Goal: Task Accomplishment & Management: Manage account settings

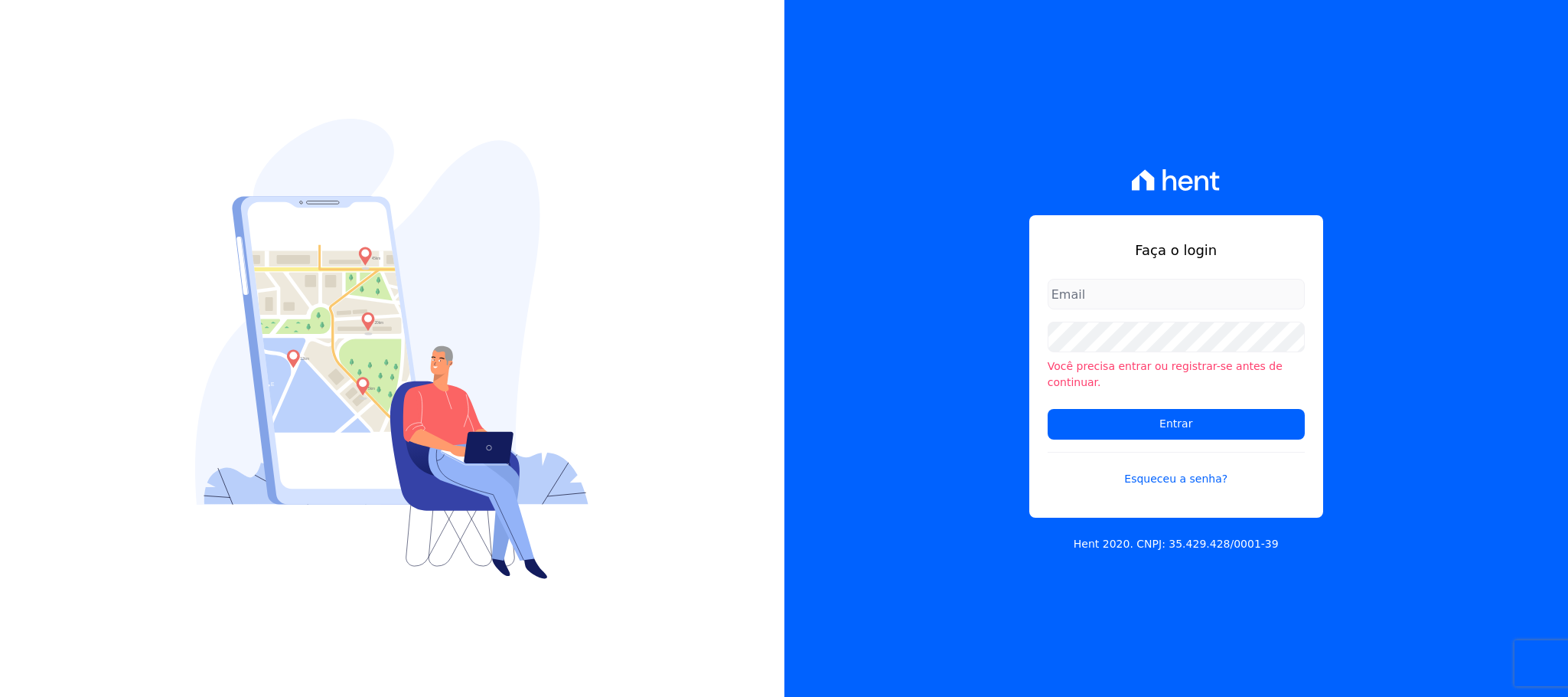
click at [1118, 303] on input "email" at bounding box center [1176, 294] width 257 height 31
type input "cobranca@construtorafarias.com.br"
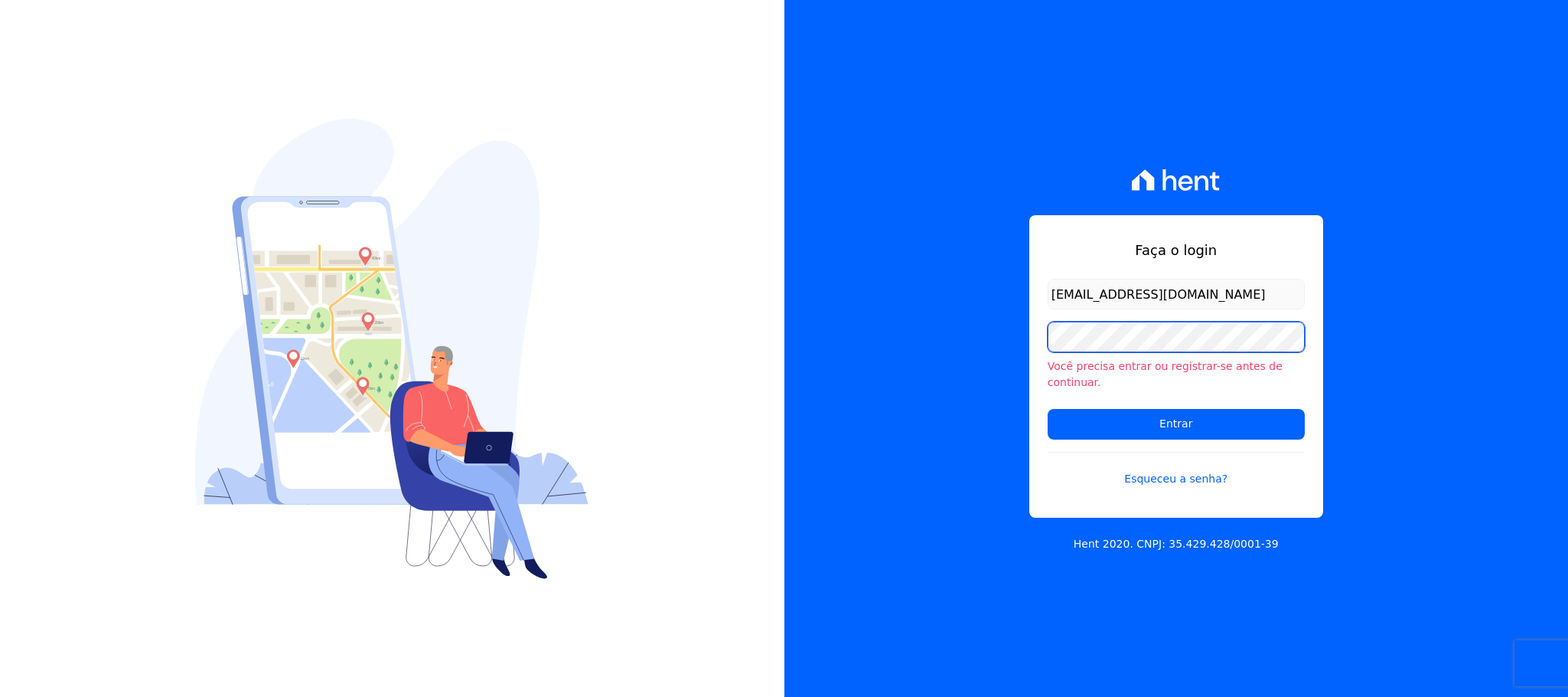
click at [1047, 409] on input "Entrar" at bounding box center [1176, 424] width 257 height 31
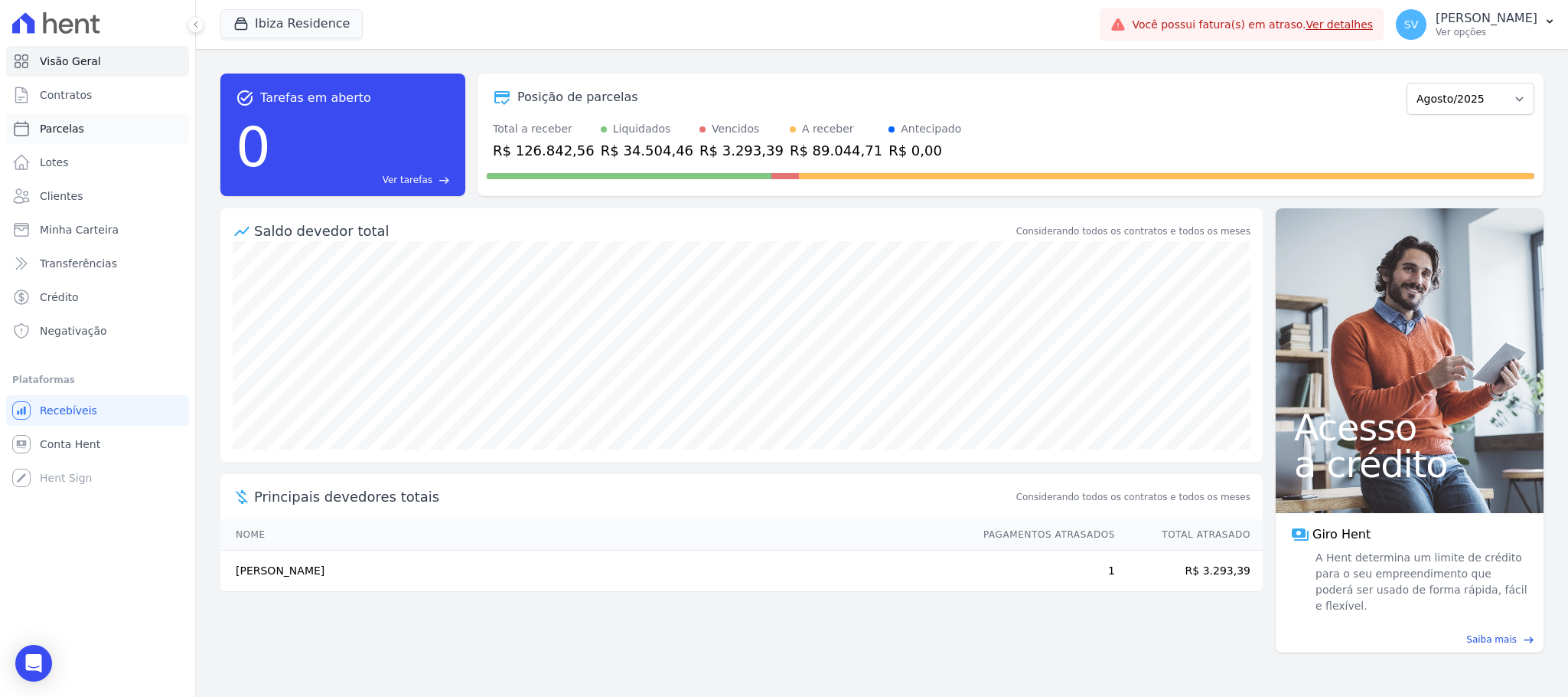
click at [65, 115] on link "Parcelas" at bounding box center [97, 129] width 183 height 31
select select
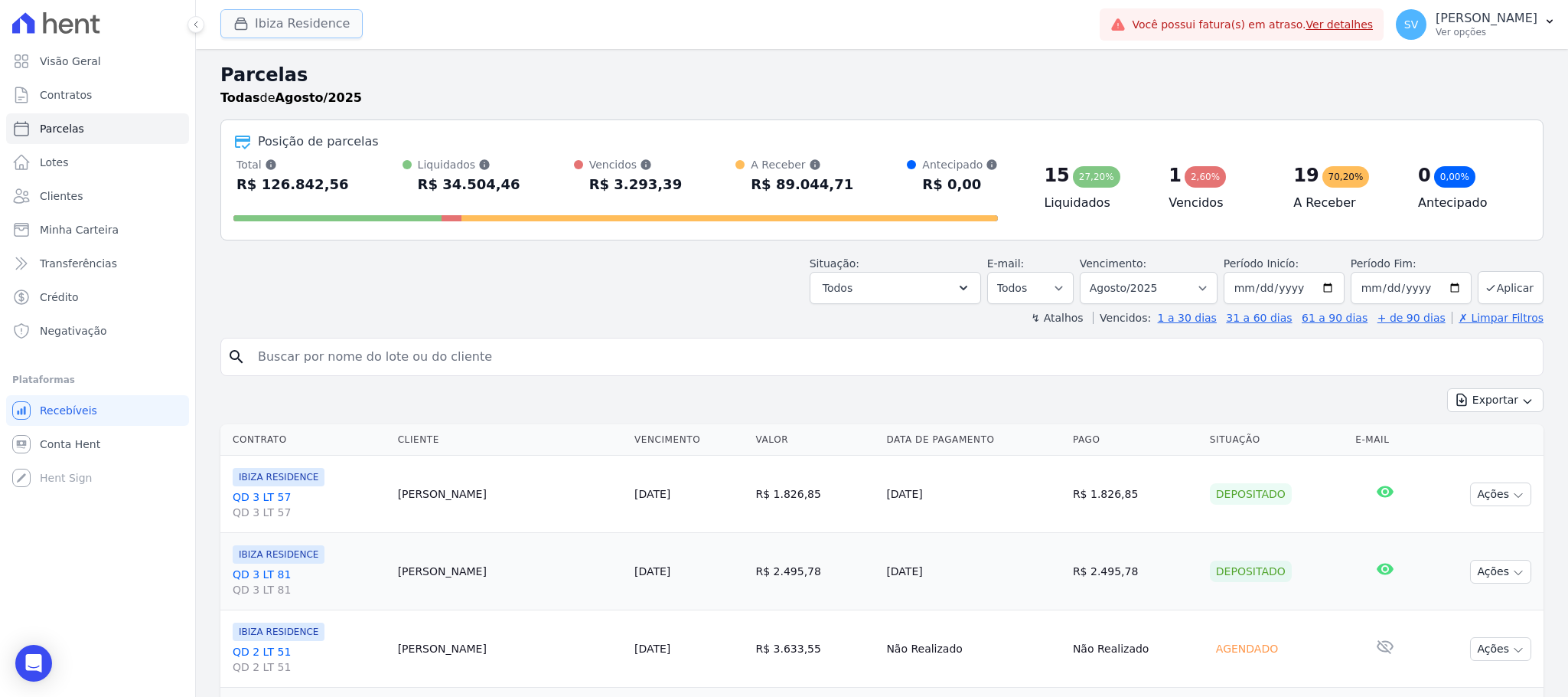
click at [327, 24] on button "Ibiza Residence" at bounding box center [291, 24] width 142 height 29
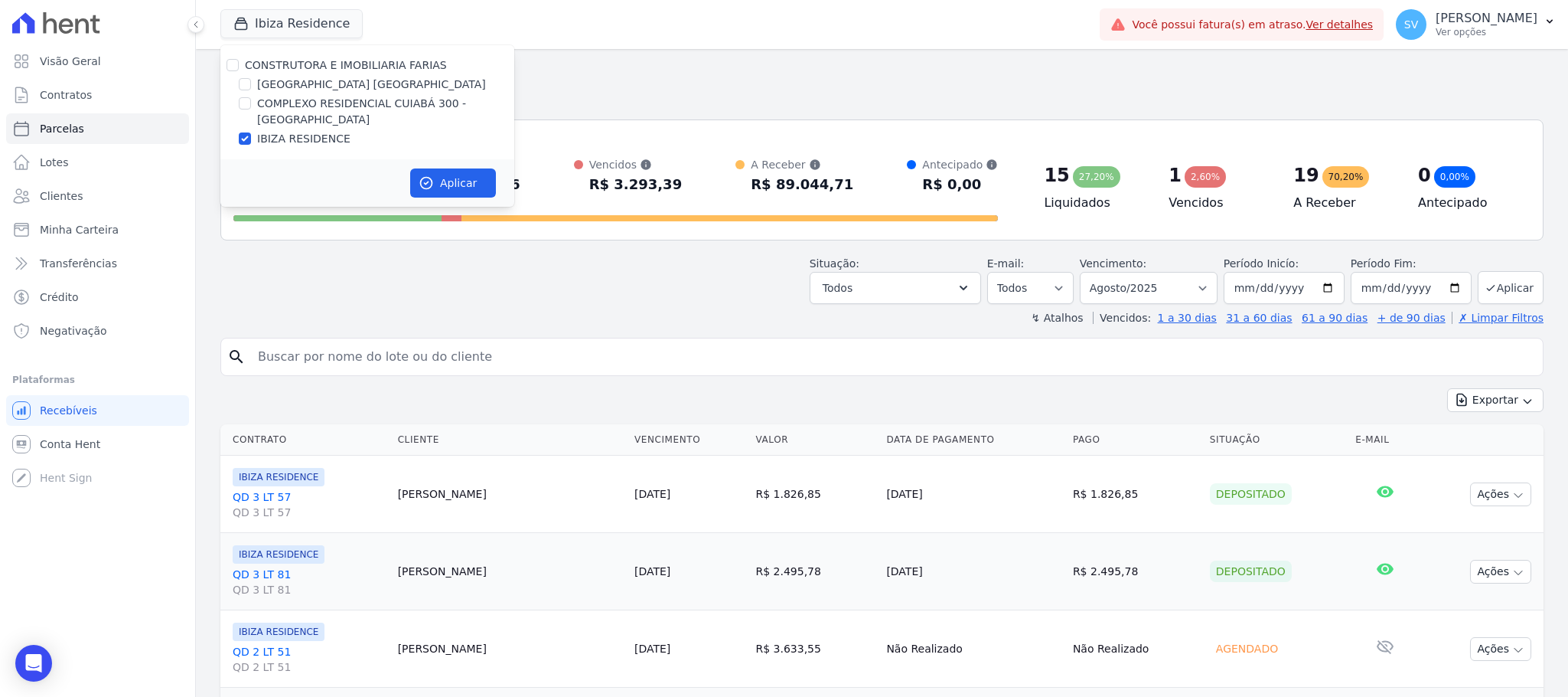
click at [253, 99] on div "COMPLEXO RESIDENCIAL CUIABÁ 300 - [PERSON_NAME]" at bounding box center [367, 111] width 294 height 32
click at [248, 99] on input "COMPLEXO RESIDENCIAL CUIABÁ 300 - [PERSON_NAME]" at bounding box center [245, 104] width 12 height 12
checkbox input "true"
drag, startPoint x: 240, startPoint y: 135, endPoint x: 248, endPoint y: 135, distance: 8.0
click at [241, 135] on input "IBIZA RESIDENCE" at bounding box center [245, 139] width 12 height 12
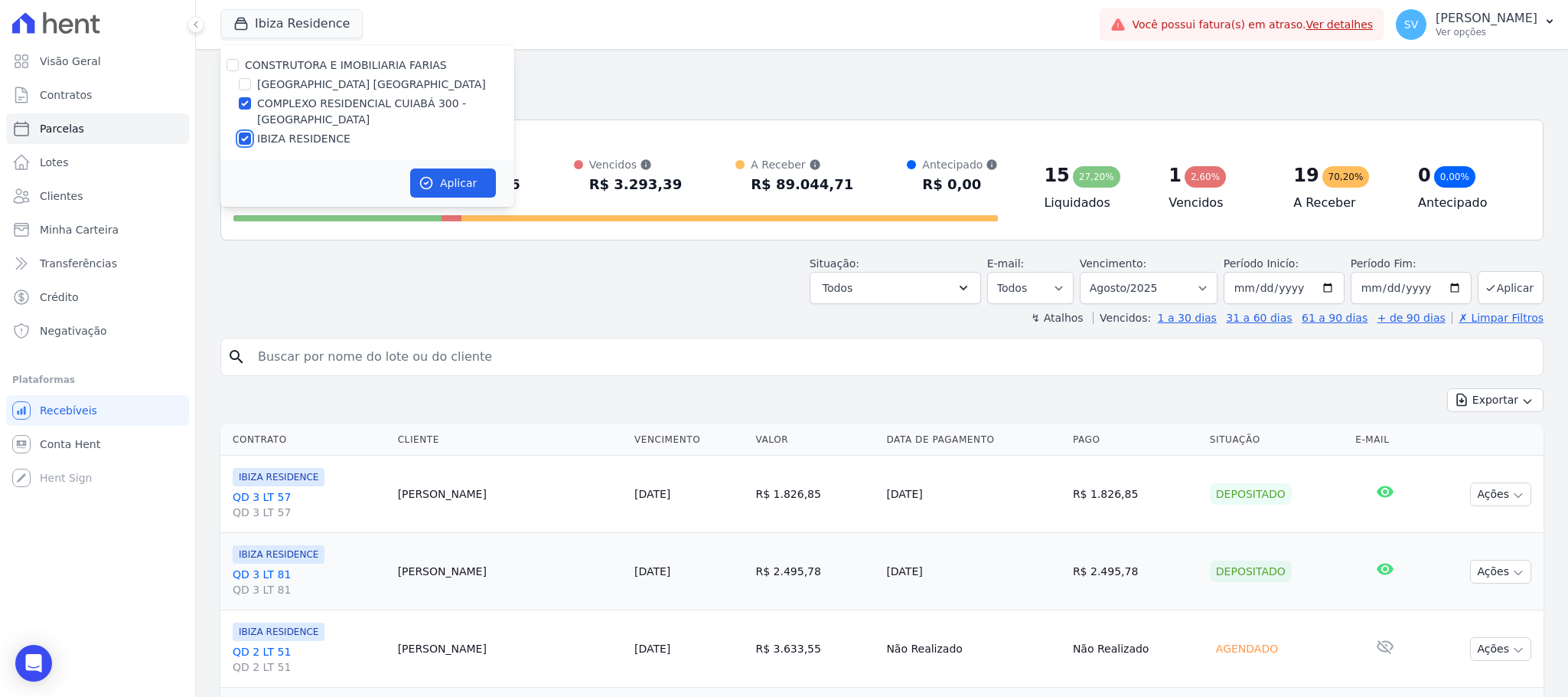
checkbox input "false"
click at [464, 185] on button "Aplicar" at bounding box center [453, 183] width 85 height 29
click at [461, 351] on input "search" at bounding box center [892, 357] width 1288 height 31
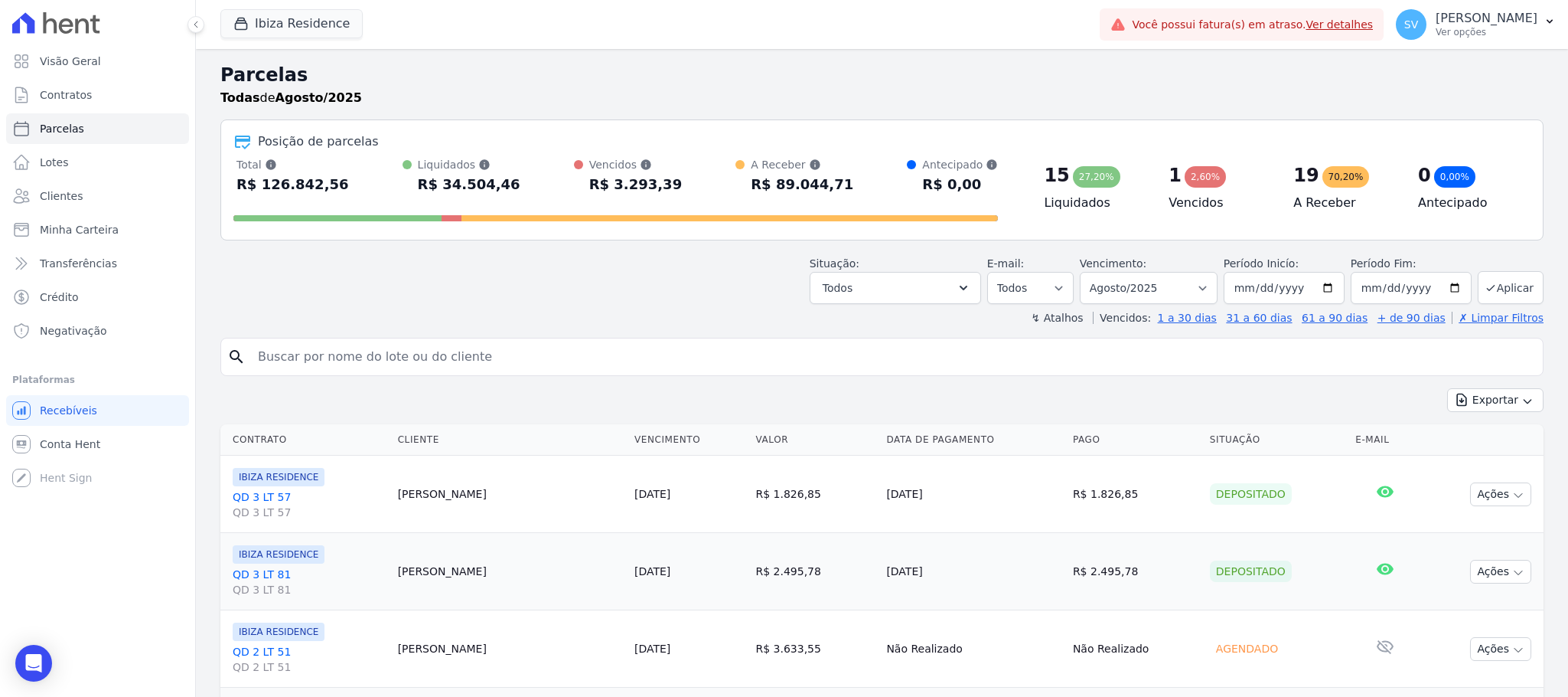
select select
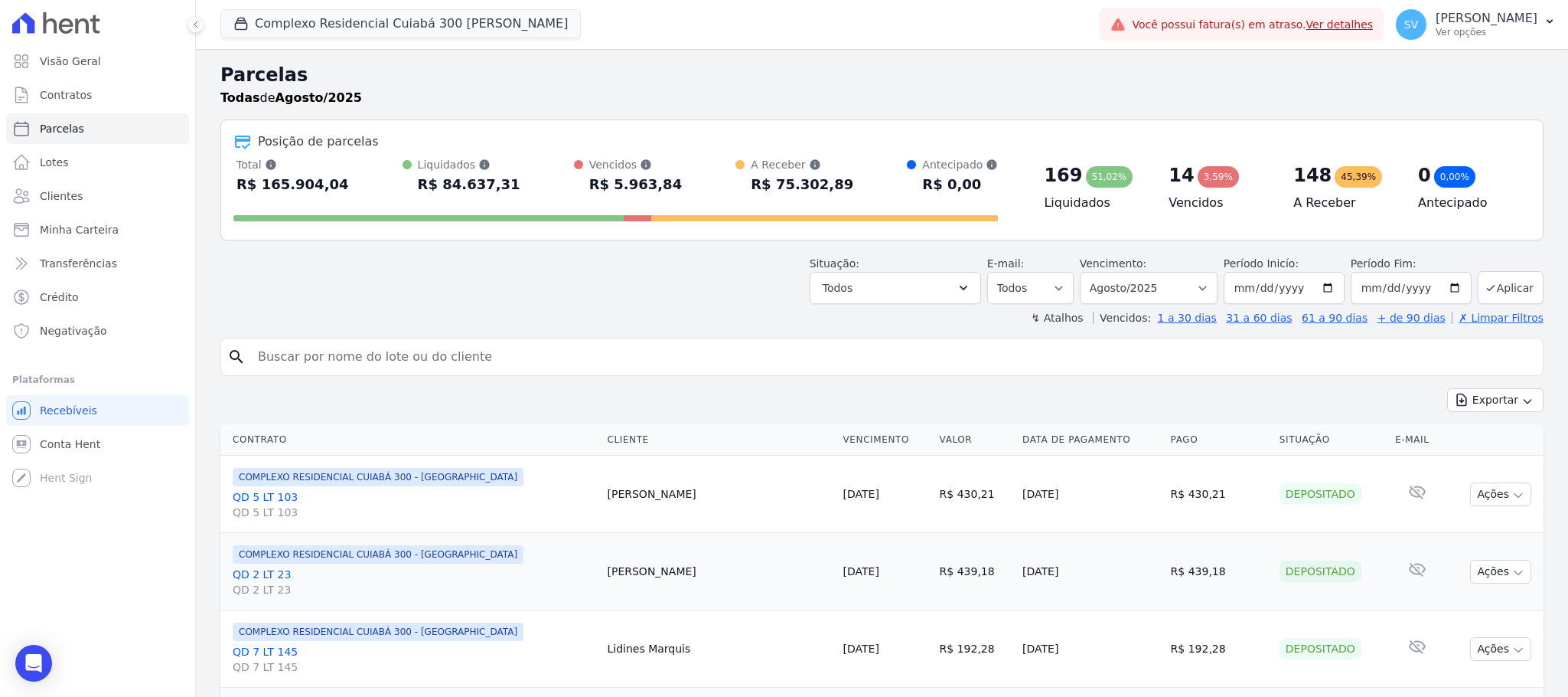
click at [483, 361] on input "search" at bounding box center [892, 357] width 1288 height 31
paste input "[PERSON_NAME]"
type input "[PERSON_NAME]"
select select
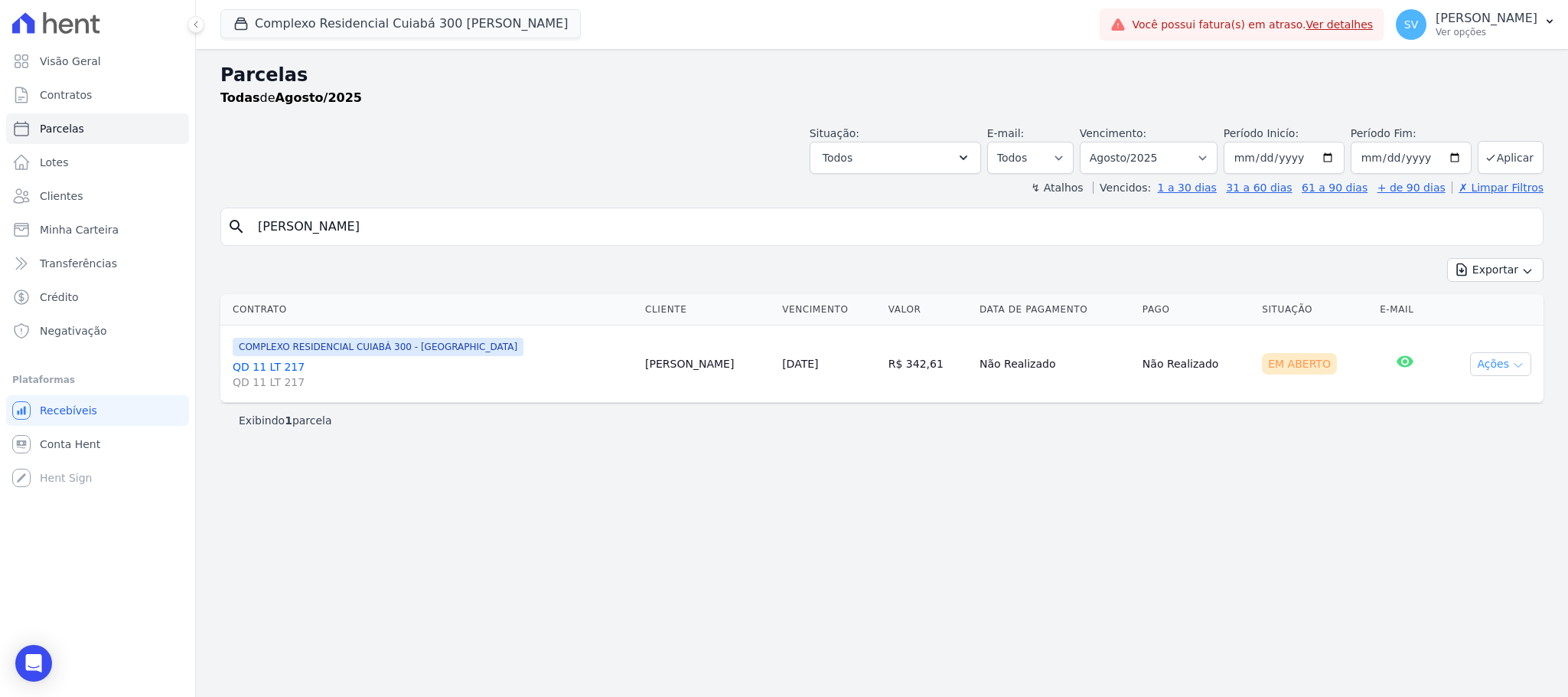
click at [1507, 363] on button "Ações" at bounding box center [1500, 364] width 61 height 24
click at [1440, 391] on link "Ver boleto" at bounding box center [1494, 399] width 147 height 28
click at [745, 497] on div "Parcelas Todas de Agosto/2025 Situação: Agendado Em Aberto Pago Processando Can…" at bounding box center [881, 373] width 1371 height 648
click at [1337, 156] on input "2025-08-01" at bounding box center [1284, 157] width 121 height 32
type input "[DATE]"
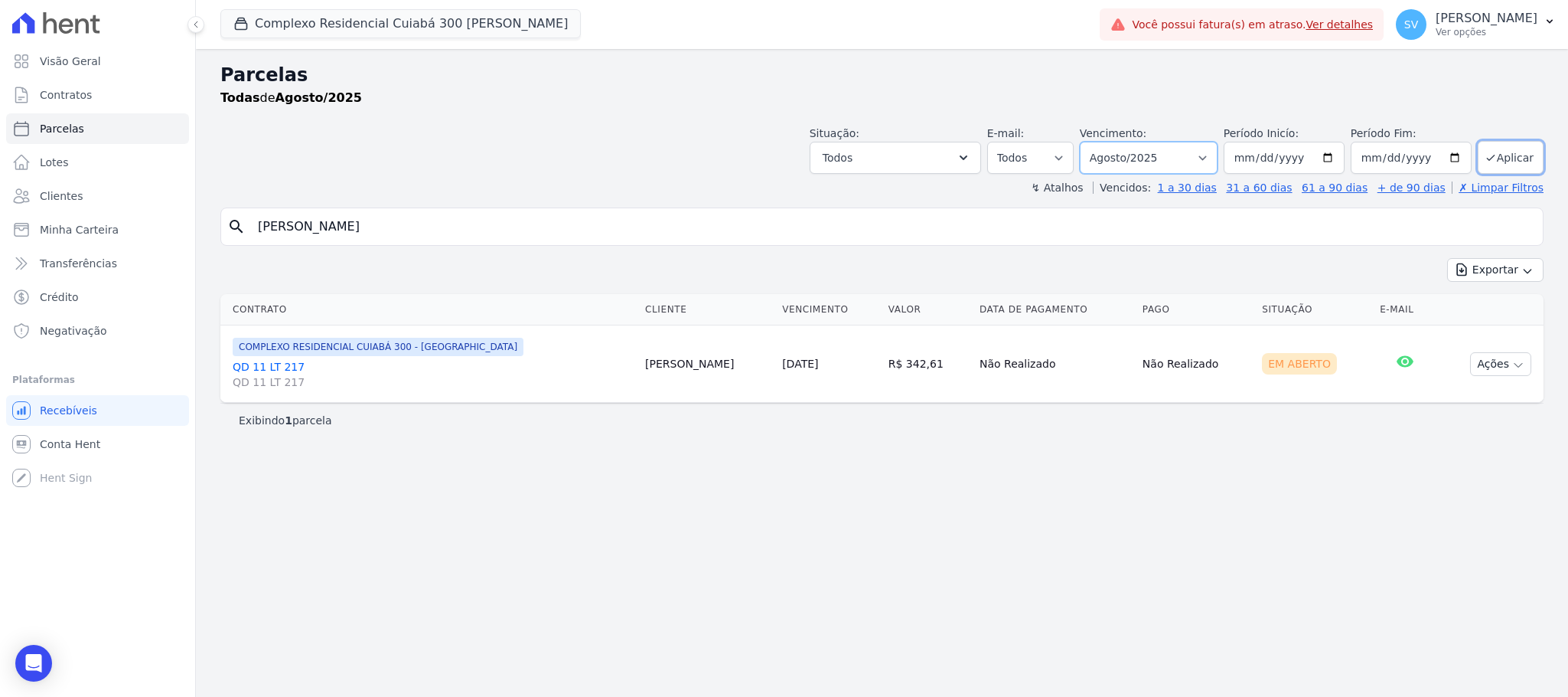
click at [1205, 154] on select "Filtrar por período ──────── Todos os meses Abril/2024 Maio/2024 Junho/2024 Jul…" at bounding box center [1148, 157] width 138 height 32
select select "07/2025"
click at [1097, 141] on select "Filtrar por período ──────── Todos os meses Abril/2024 Maio/2024 Junho/2024 Jul…" at bounding box center [1148, 157] width 138 height 32
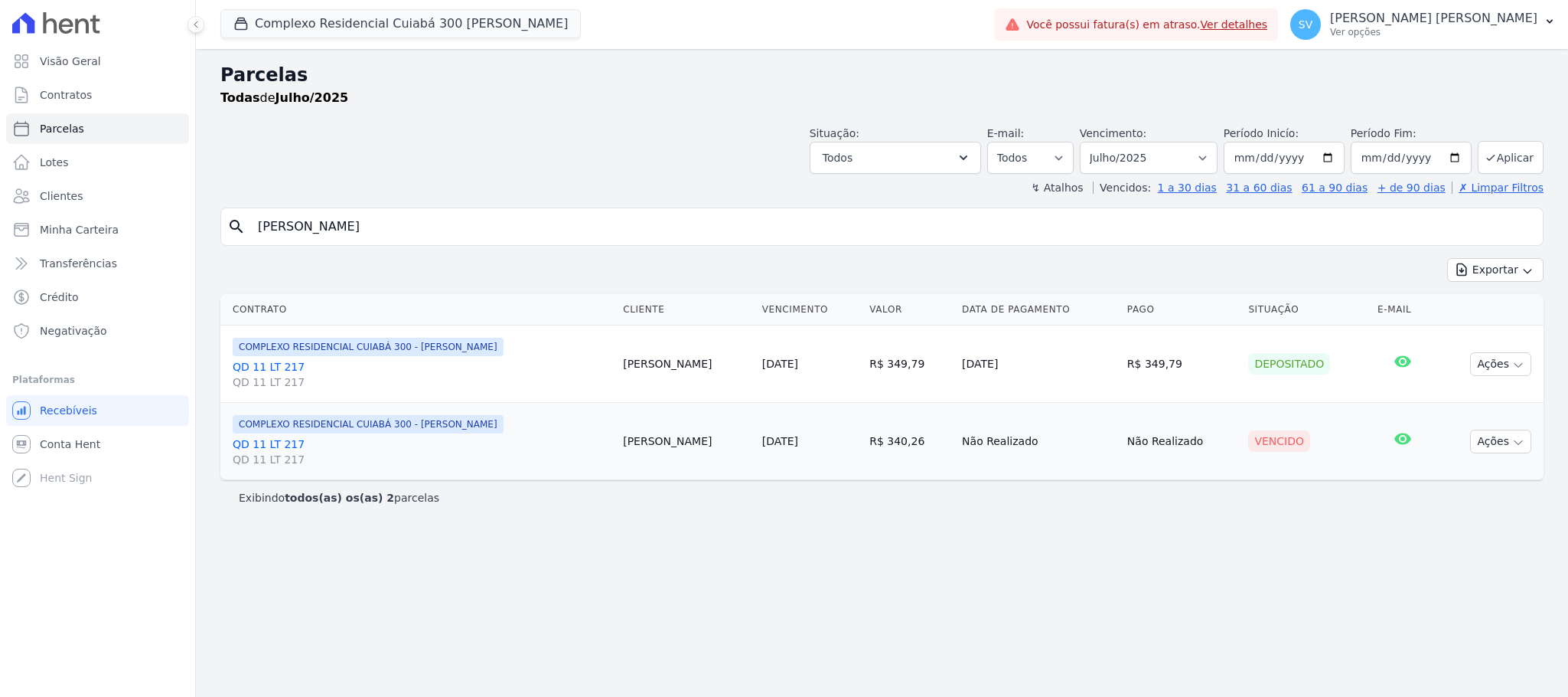
select select
click at [1503, 450] on button "Ações" at bounding box center [1500, 442] width 61 height 24
click at [1499, 485] on link "Ver boleto" at bounding box center [1494, 476] width 147 height 28
click at [1453, 474] on link "Ver boleto" at bounding box center [1494, 476] width 147 height 28
drag, startPoint x: 818, startPoint y: 441, endPoint x: 765, endPoint y: 441, distance: 53.0
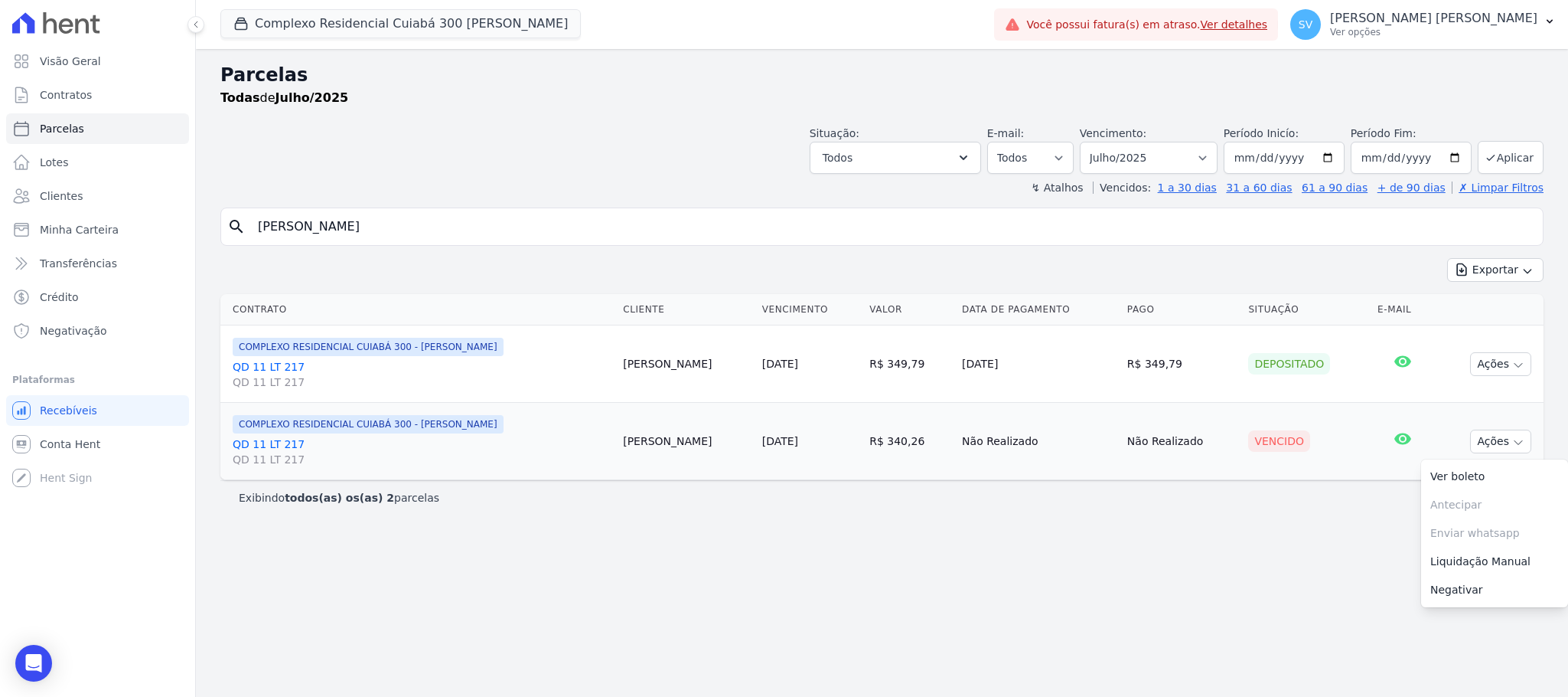
click at [765, 441] on td "[DATE]" at bounding box center [809, 442] width 107 height 78
click at [765, 441] on link "[DATE]" at bounding box center [780, 441] width 36 height 12
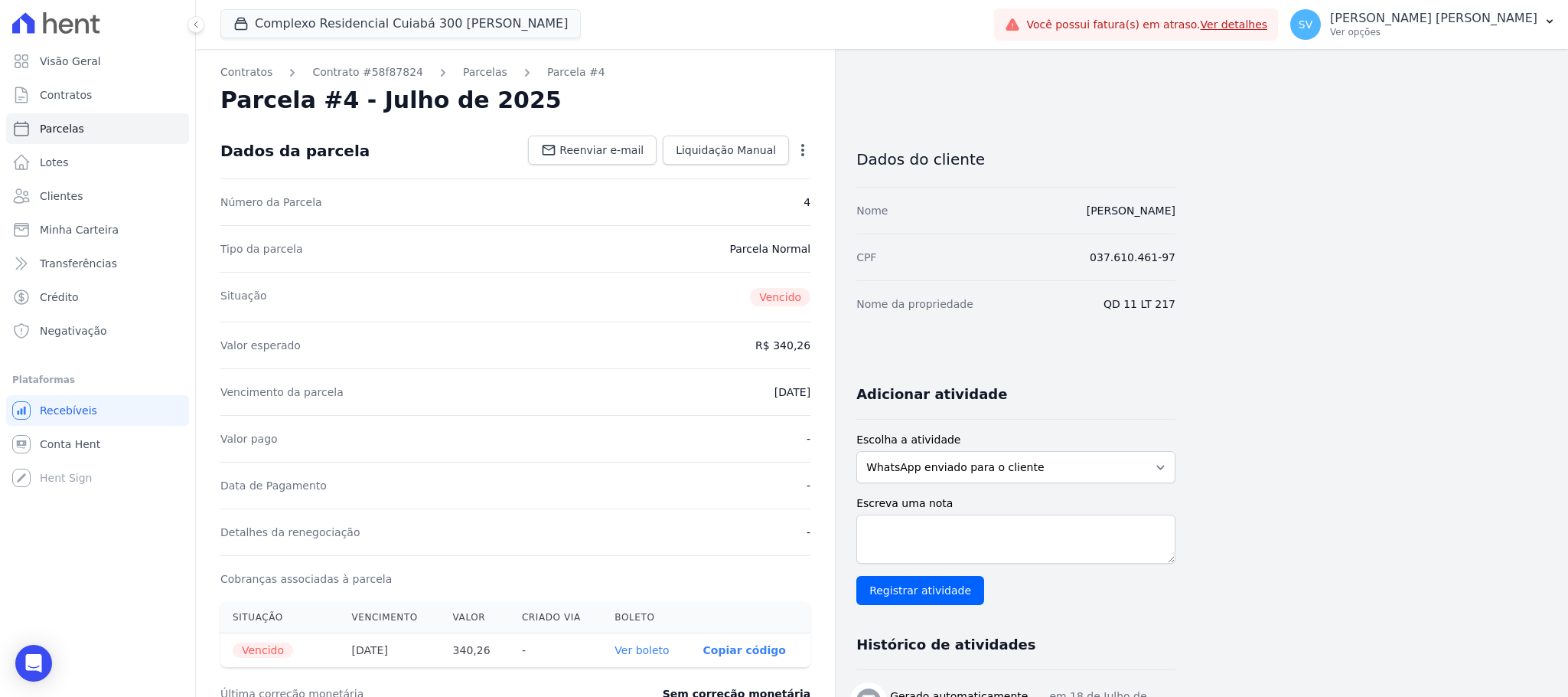
select select
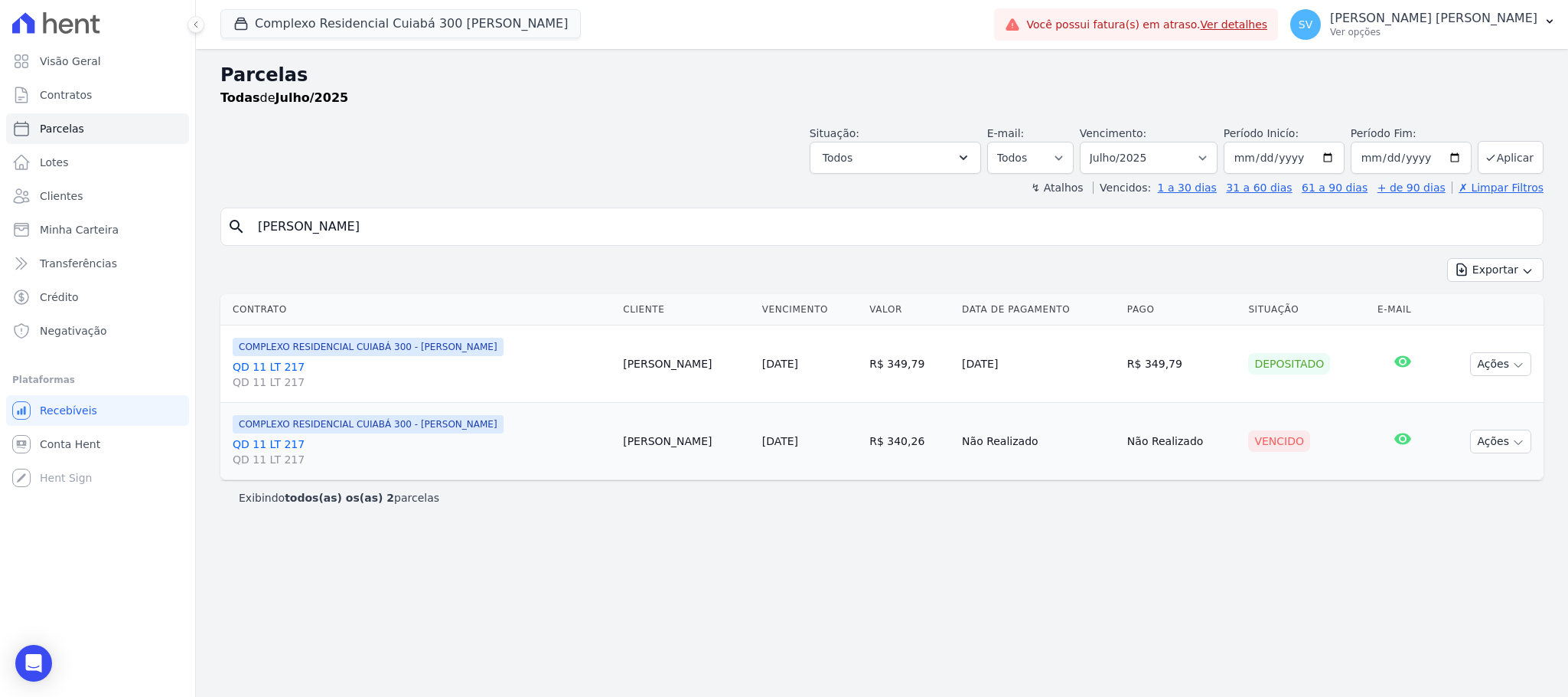
drag, startPoint x: 820, startPoint y: 439, endPoint x: 742, endPoint y: 448, distance: 78.5
click at [734, 446] on tr "COMPLEXO RESIDENCIAL CUIABÁ 300 - [PERSON_NAME] QD 11 LT 217 QD 11 LT 217 Max M…" at bounding box center [882, 442] width 1323 height 78
copy tr "[DATE]"
drag, startPoint x: 914, startPoint y: 448, endPoint x: 866, endPoint y: 446, distance: 48.0
click at [866, 446] on td "R$ 340,26" at bounding box center [909, 442] width 92 height 78
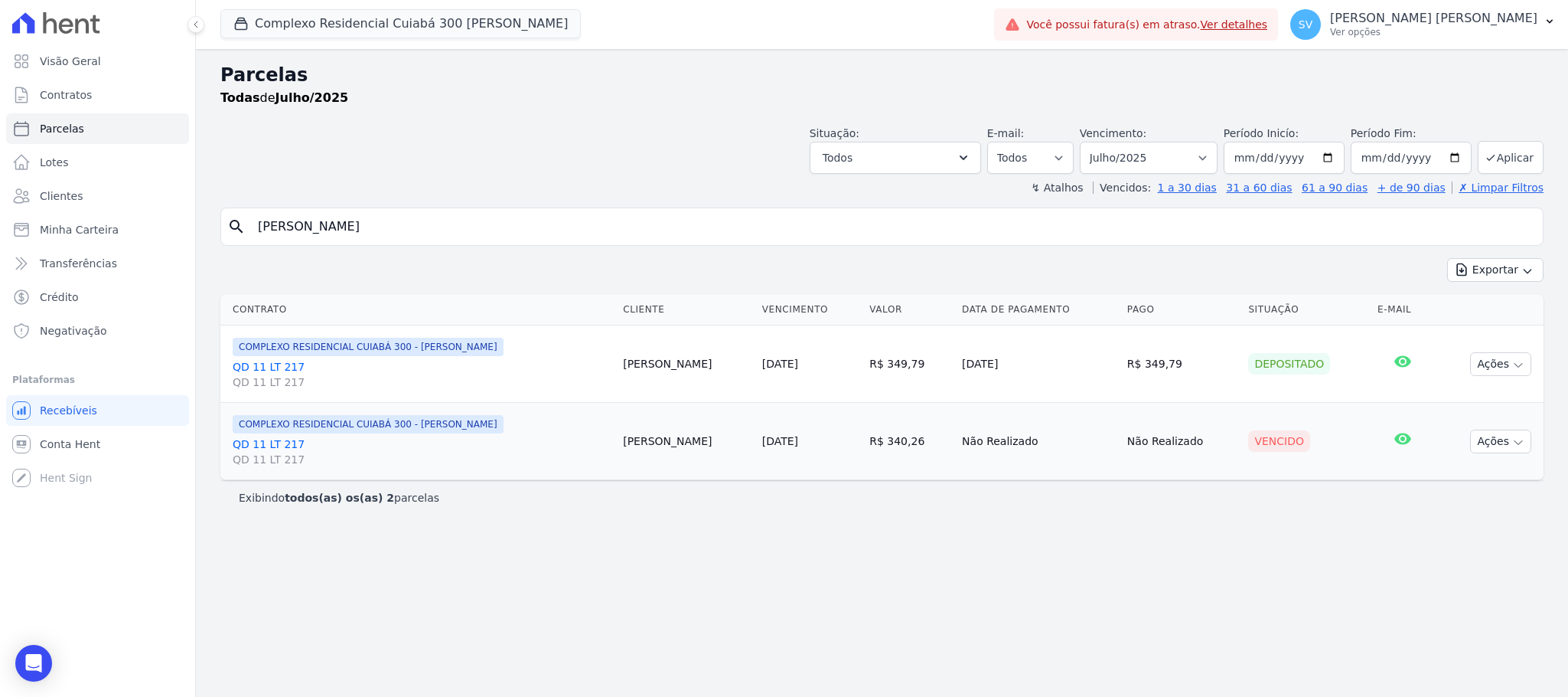
copy td "R$ 340,26"
click at [1497, 446] on button "Ações" at bounding box center [1500, 442] width 61 height 24
click at [1459, 478] on link "Ver boleto" at bounding box center [1494, 476] width 147 height 28
drag, startPoint x: 473, startPoint y: 221, endPoint x: 632, endPoint y: 148, distance: 175.0
click at [177, 209] on div "Visão Geral Contratos [GEOGRAPHIC_DATA] Lotes Clientes Minha Carteira Transferê…" at bounding box center [784, 348] width 1568 height 697
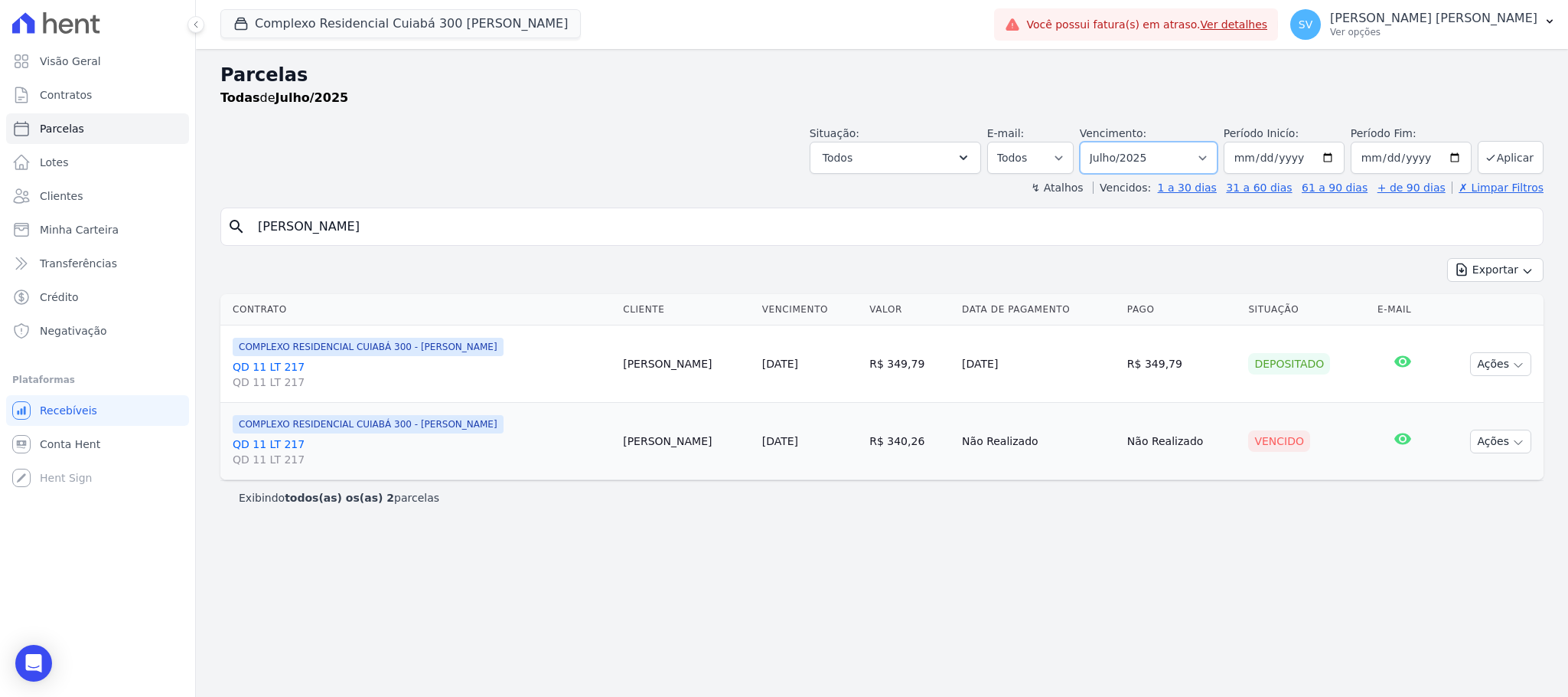
click at [1191, 152] on select "Filtrar por período ──────── Todos os meses Abril/2024 Maio/2024 Junho/2024 Jul…" at bounding box center [1148, 157] width 138 height 32
select select "08/2025"
click at [1097, 141] on select "Filtrar por período ──────── Todos os meses Abril/2024 Maio/2024 Junho/2024 Jul…" at bounding box center [1148, 157] width 138 height 32
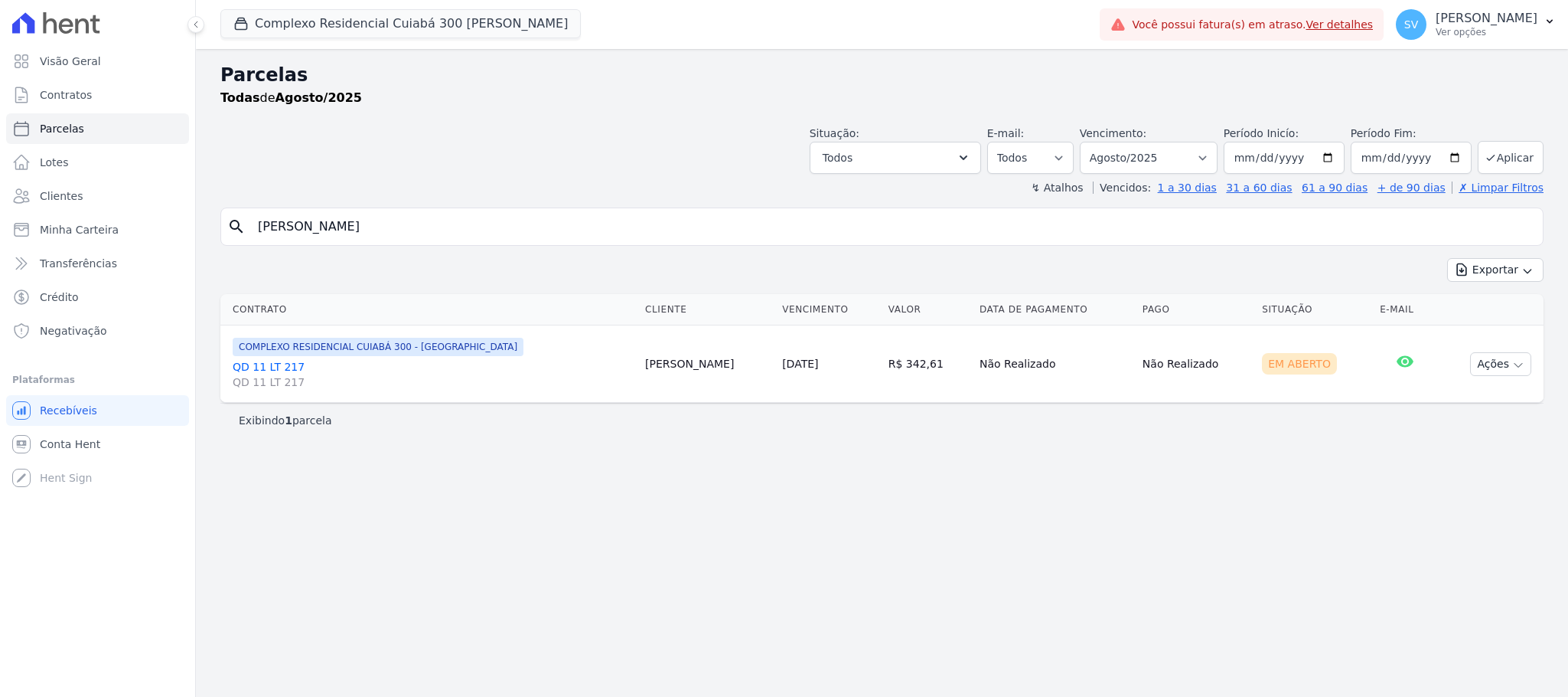
select select
drag, startPoint x: 0, startPoint y: 0, endPoint x: 222, endPoint y: 205, distance: 302.2
click at [222, 203] on div "Parcelas Todas de Agosto/2025 Situação: Agendado Em Aberto Pago Processando Can…" at bounding box center [881, 373] width 1371 height 648
type input "Marcos Vinicio dos Santos Florêncio"
select select
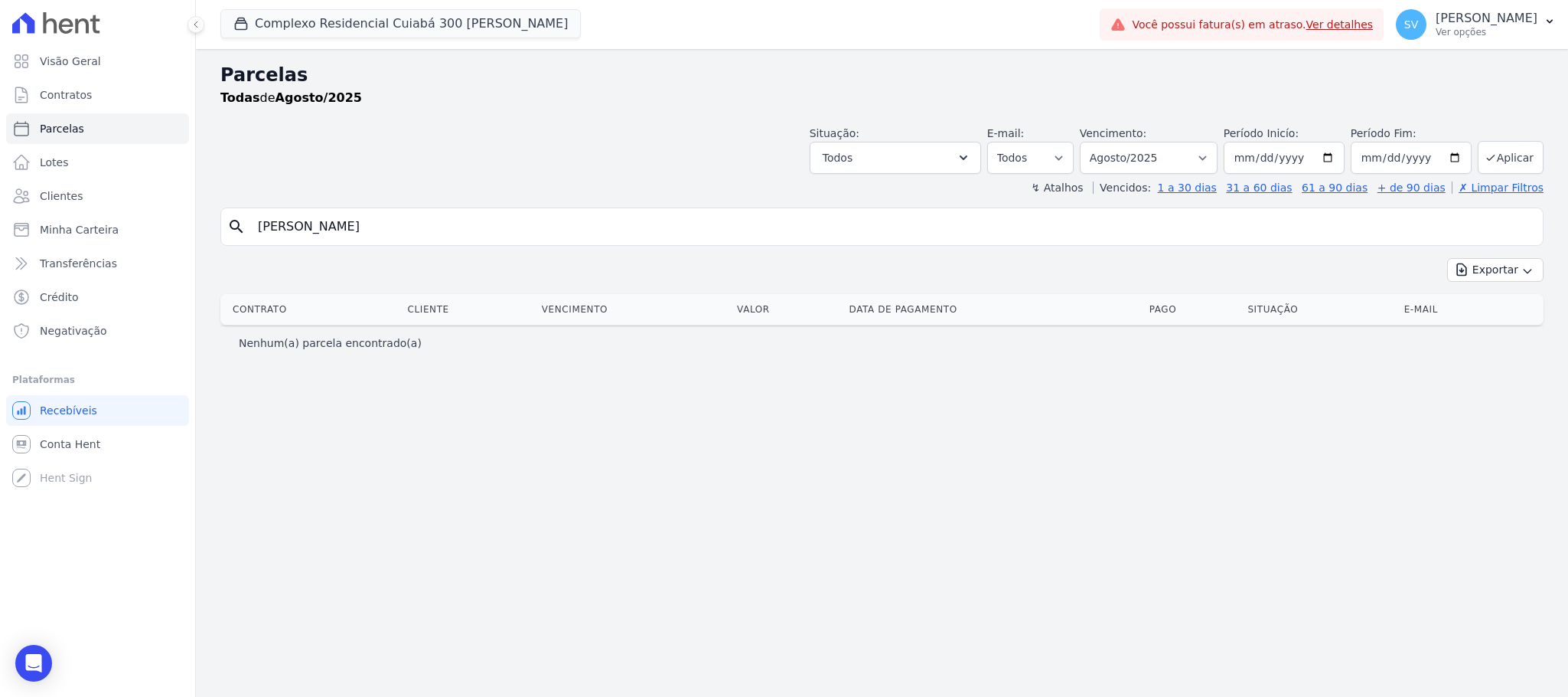
drag, startPoint x: 1119, startPoint y: 242, endPoint x: 407, endPoint y: 102, distance: 725.6
click at [309, 145] on div "Parcelas Todas de Agosto/2025 Situação: Agendado Em Aberto Pago Processando Can…" at bounding box center [881, 373] width 1371 height 648
drag, startPoint x: 484, startPoint y: 32, endPoint x: 500, endPoint y: 33, distance: 16.0
click at [486, 35] on button "Complexo Residencial Cuiabá 300 [PERSON_NAME]" at bounding box center [401, 24] width 360 height 29
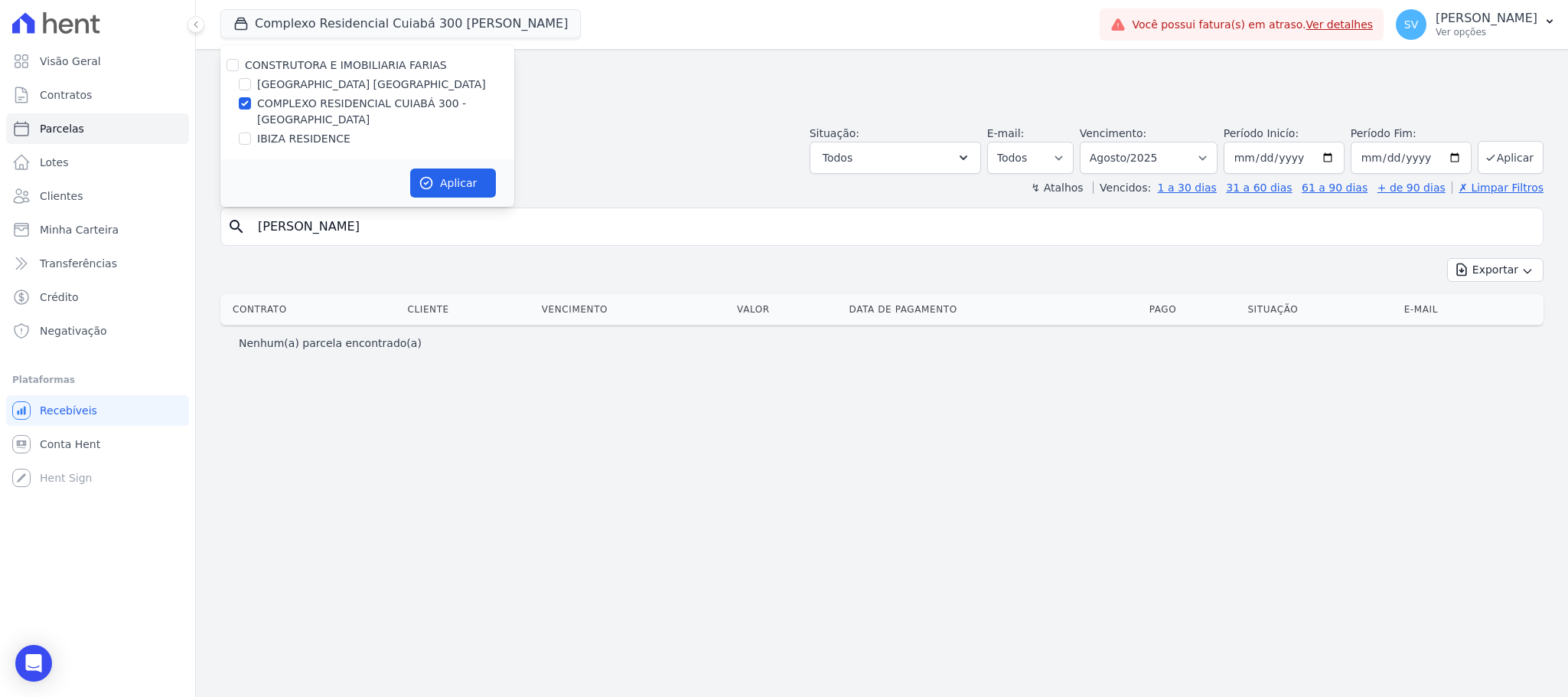
click at [251, 78] on div "[GEOGRAPHIC_DATA] [GEOGRAPHIC_DATA]" at bounding box center [367, 85] width 294 height 16
click at [247, 84] on input "[GEOGRAPHIC_DATA] [GEOGRAPHIC_DATA]" at bounding box center [245, 85] width 12 height 12
checkbox input "true"
click at [244, 129] on div "CONSTRUTORA E IMOBILIARIA FARIAS BAHAMAS EAST VILLAGE COMPLEXO RESIDENCIAL CUIA…" at bounding box center [367, 102] width 294 height 114
click at [241, 134] on input "IBIZA RESIDENCE" at bounding box center [245, 139] width 12 height 12
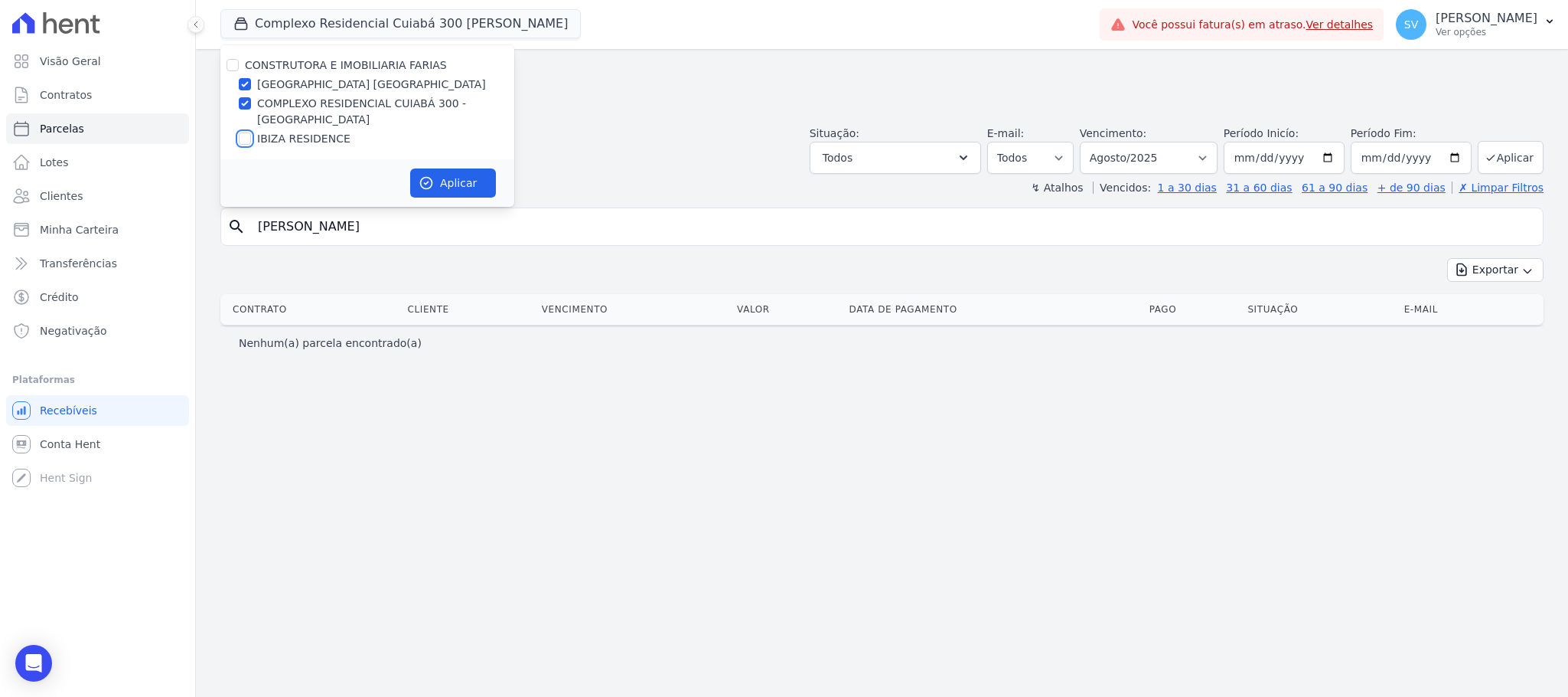
checkbox input "true"
click at [446, 187] on button "Aplicar" at bounding box center [453, 183] width 85 height 29
select select
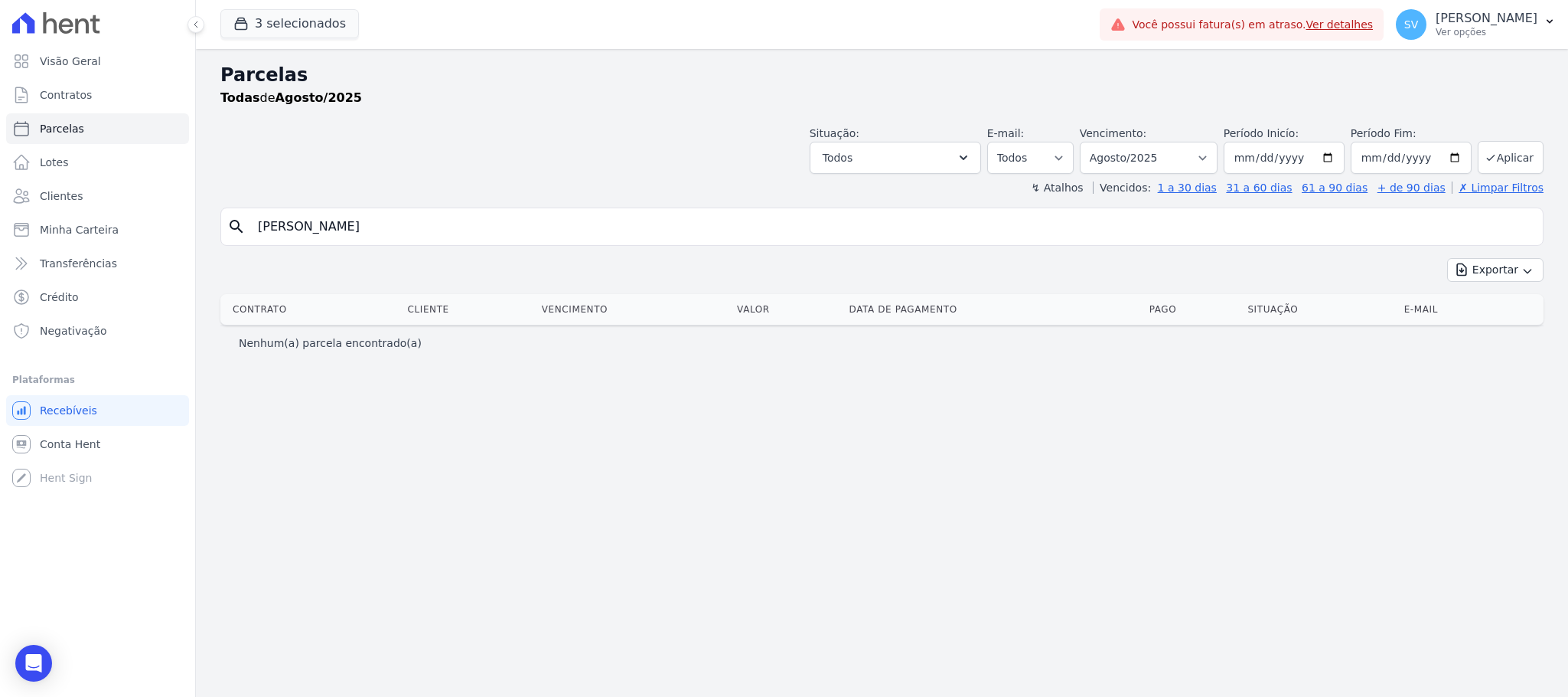
click at [597, 218] on input "Marcos Vinicio dos Santos Florêncio" at bounding box center [892, 227] width 1288 height 31
click at [597, 219] on input "Marcos Vinicio dos Santos Florêncio" at bounding box center [892, 227] width 1288 height 31
select select
click at [596, 228] on input "Marcos Vinicio dos Santos Florêncio" at bounding box center [892, 227] width 1288 height 31
click at [596, 229] on input "Marcos Vinicio dos Santos Florêncio" at bounding box center [892, 227] width 1288 height 31
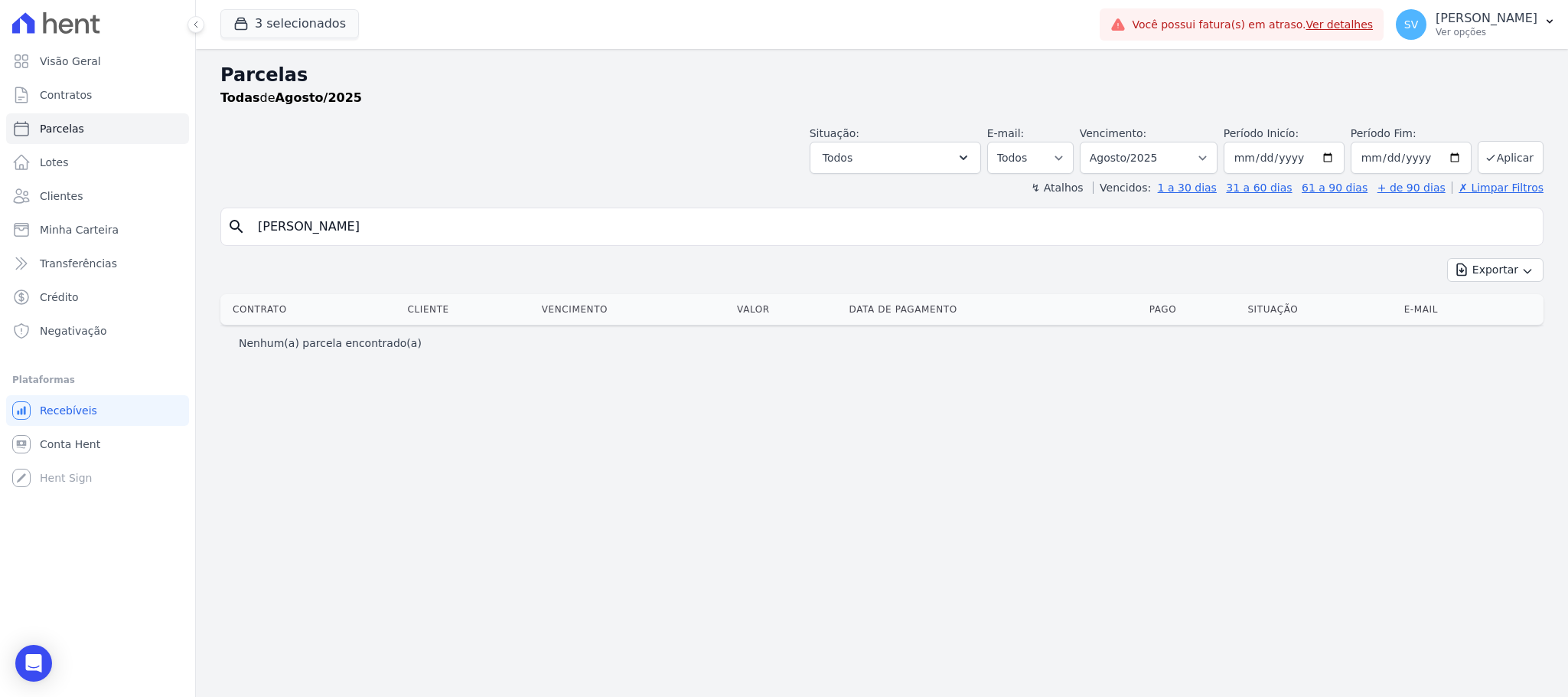
click at [596, 229] on input "Marcos Vinicio dos Santos Florêncio" at bounding box center [892, 227] width 1288 height 31
select select
drag, startPoint x: 485, startPoint y: 239, endPoint x: 211, endPoint y: 212, distance: 275.3
click at [211, 212] on div "Parcelas Todas de Agosto/2025 Situação: Agendado Em Aberto Pago Processando Can…" at bounding box center [881, 373] width 1371 height 648
click at [309, 30] on button "3 selecionados" at bounding box center [290, 24] width 139 height 29
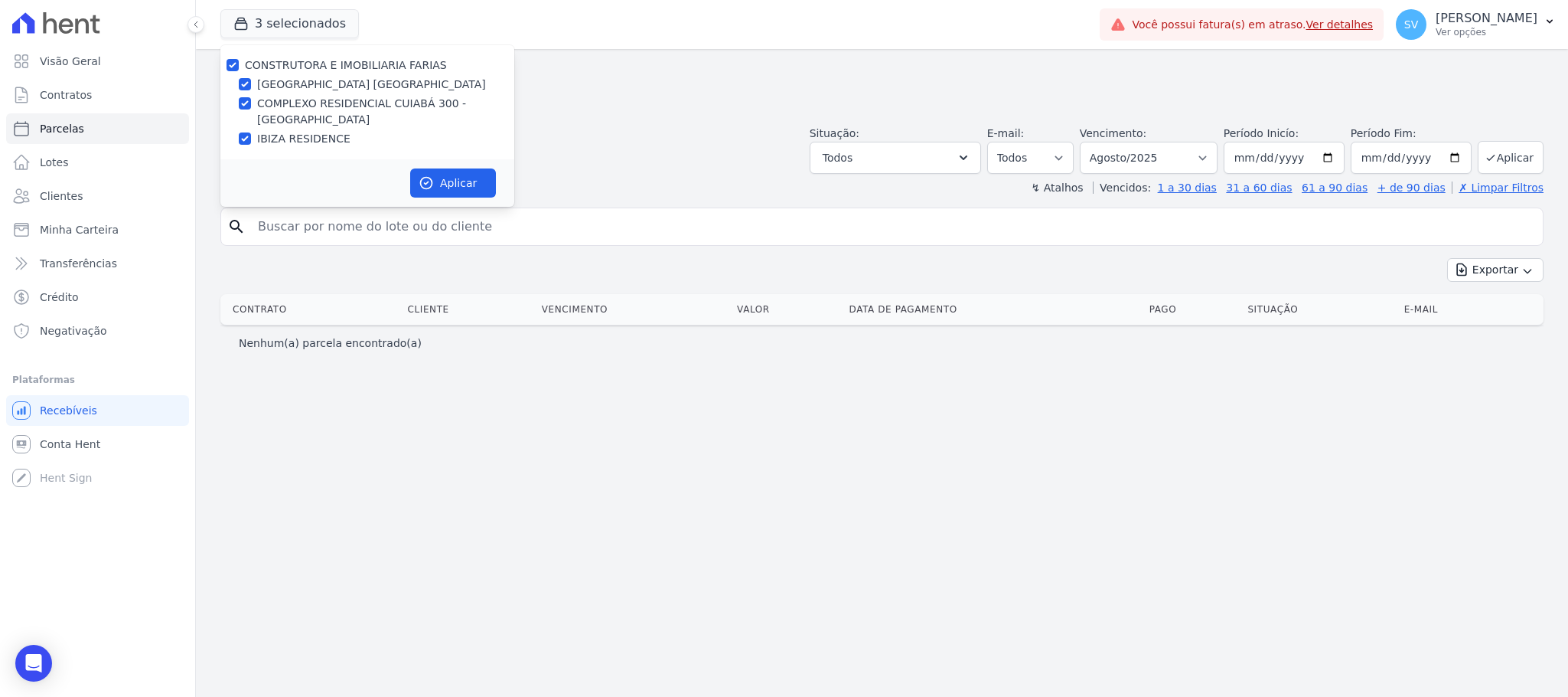
click at [569, 119] on div "Situação: Agendado Em Aberto Pago Processando Cancelado Vencido Transferindo De…" at bounding box center [882, 146] width 1323 height 54
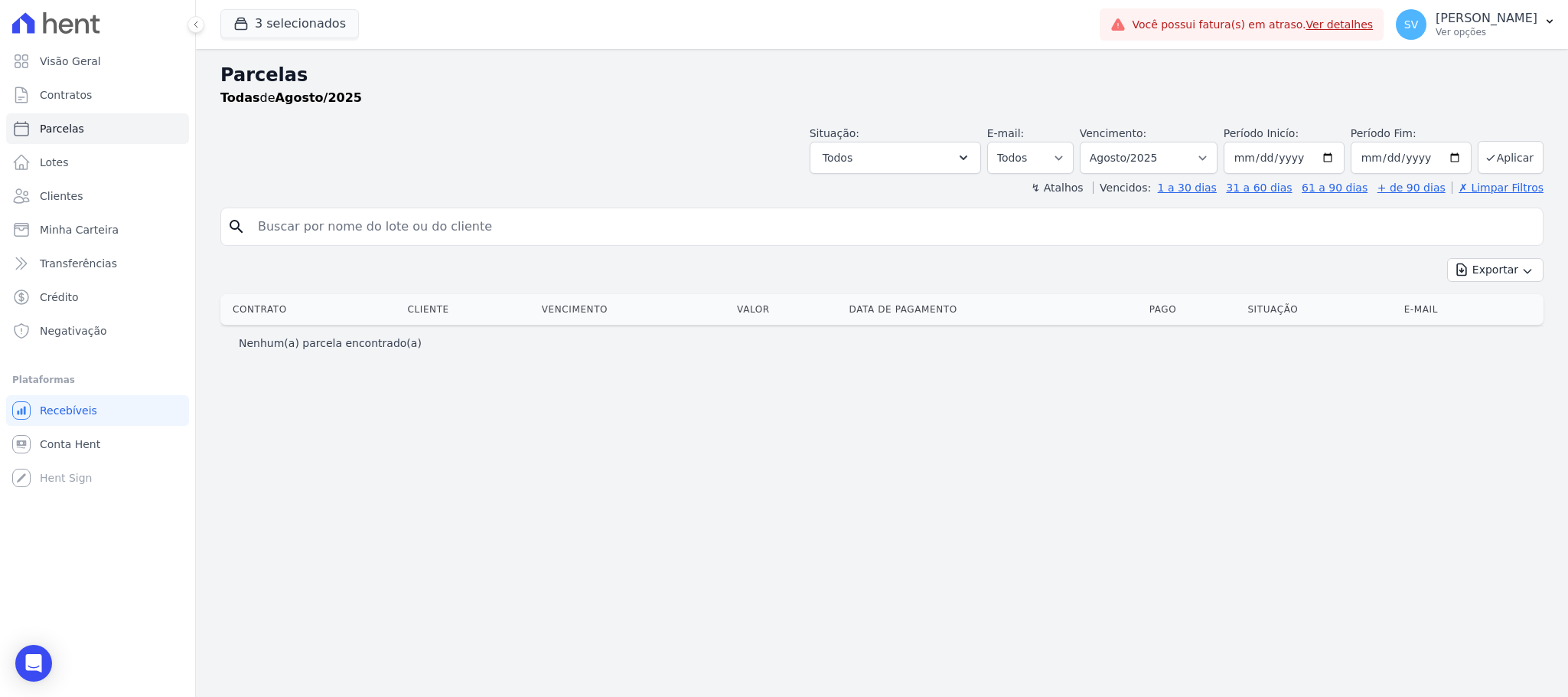
click at [542, 205] on div "Parcelas Todas de Agosto/2025 Situação: Agendado Em Aberto Pago Processando Can…" at bounding box center [881, 373] width 1371 height 648
click at [542, 223] on input "search" at bounding box center [892, 227] width 1288 height 31
paste input "Marcos Vinicio dos Santos Florêncio"
type input "Marcos Vinicio dos Santos Florêncio"
select select
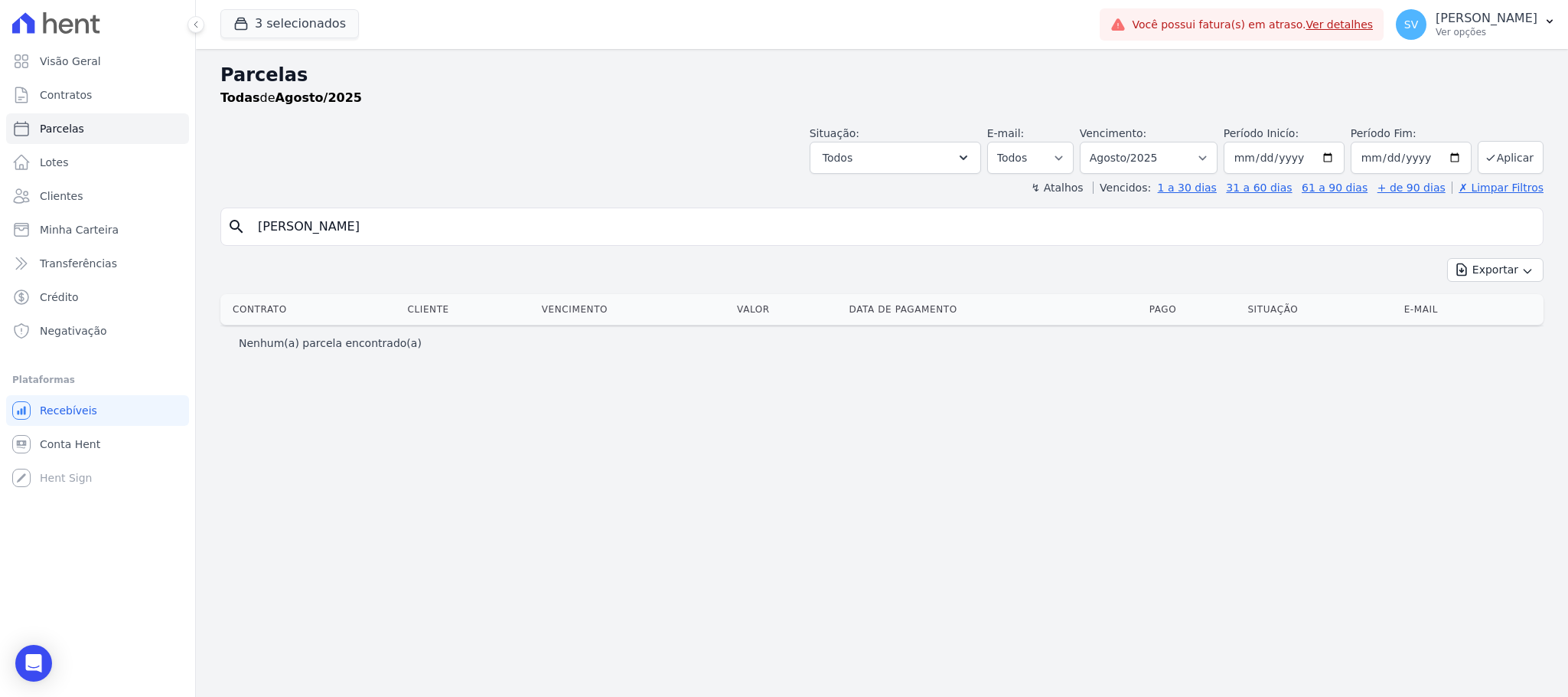
click at [490, 216] on input "Marcos Vinicio dos Santos Florêncio" at bounding box center [892, 227] width 1288 height 31
type input "Marcos Vinicio dos Santos Florêncio"
select select
click at [624, 226] on input "Marcos Vinicio dos Santos Florêncio" at bounding box center [892, 227] width 1288 height 31
select select
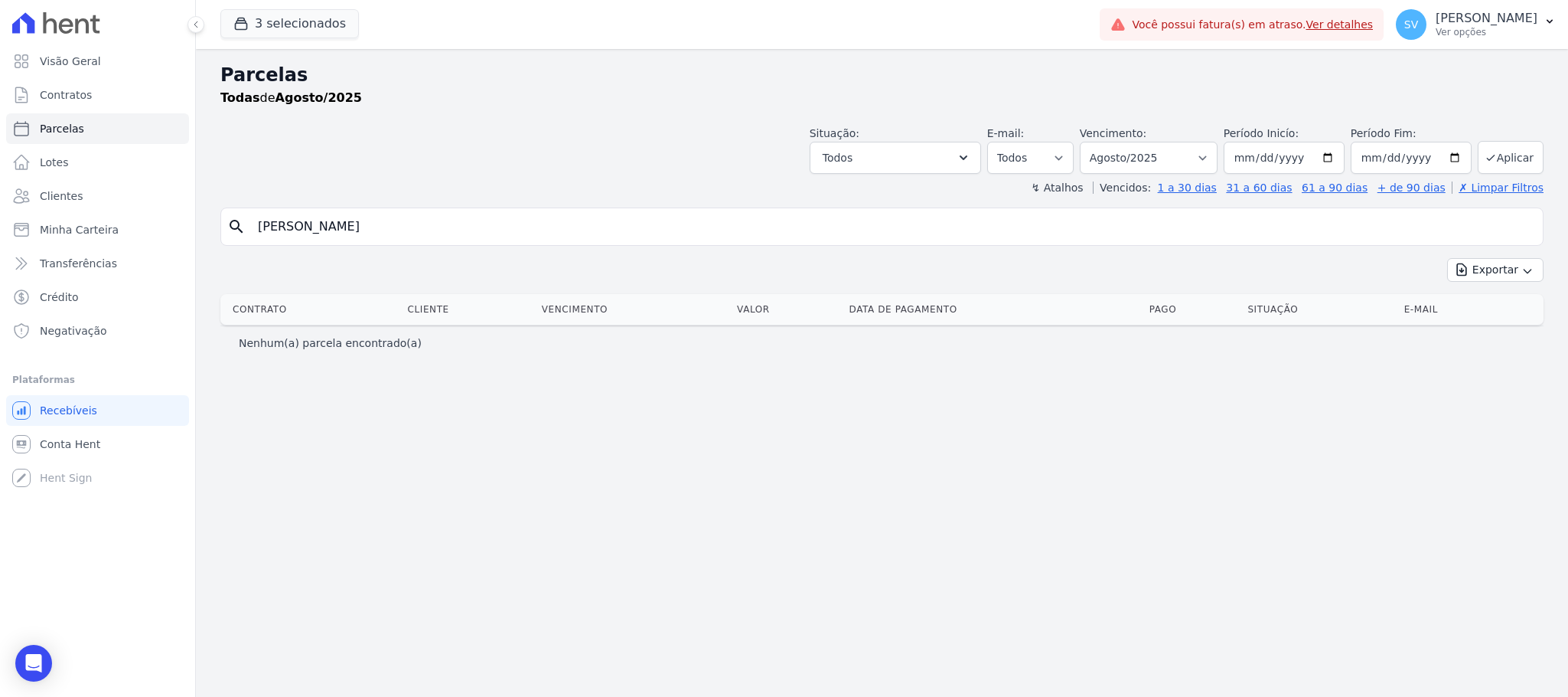
click at [303, 399] on div "Parcelas Todas de Agosto/2025 Situação: Agendado Em Aberto Pago Processando Can…" at bounding box center [881, 373] width 1371 height 648
click at [333, 235] on input "Marcos Vinicio dos Santos Florêncio" at bounding box center [892, 227] width 1288 height 31
click at [343, 218] on input "Marcos VinicioS dos Santos Florêncio" at bounding box center [892, 227] width 1288 height 31
type input "Marcos VinicioS dos Santos Florêncio"
select select
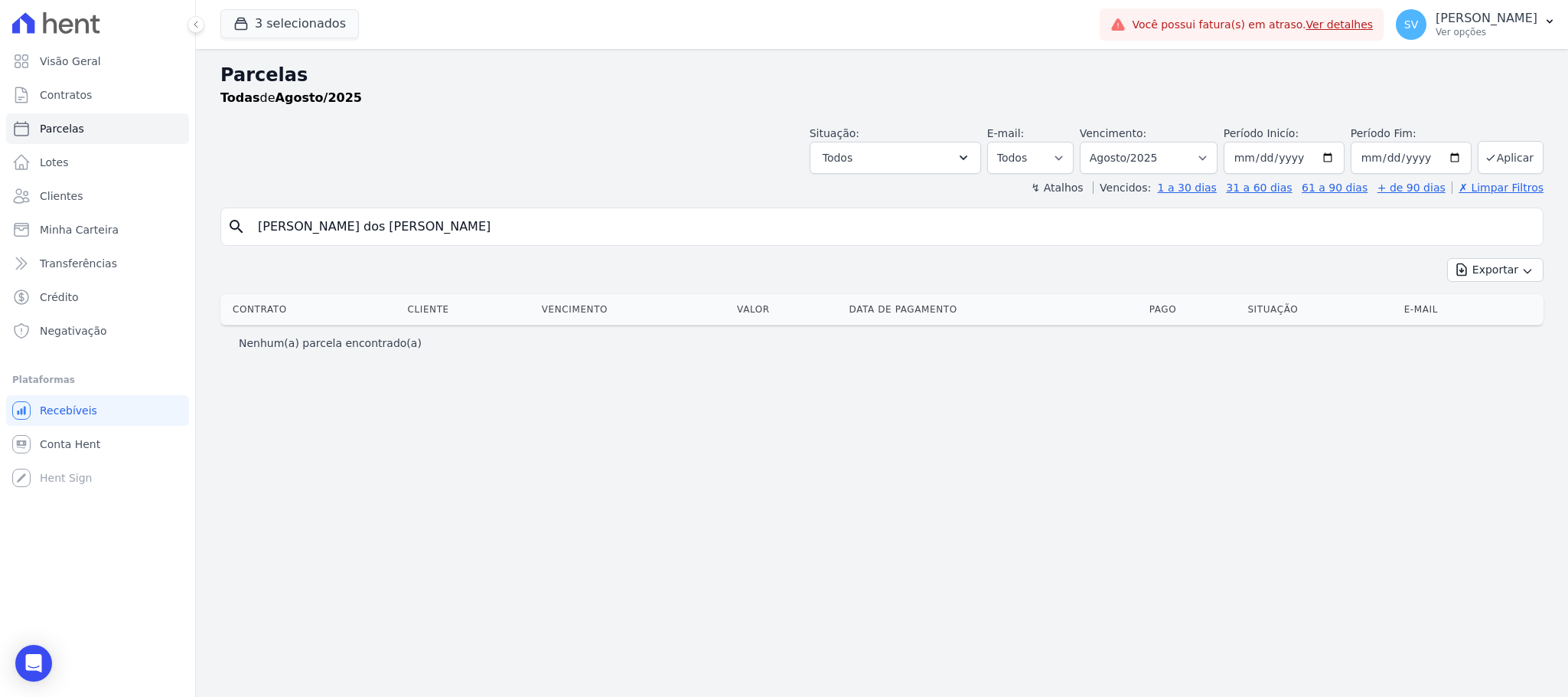
click at [496, 272] on div "Exportar Exportar PDF Exportar CSV" at bounding box center [882, 276] width 1323 height 36
drag, startPoint x: 628, startPoint y: 229, endPoint x: 53, endPoint y: 212, distance: 575.3
click at [53, 212] on div "Visão Geral Contratos [GEOGRAPHIC_DATA] Lotes Clientes Minha Carteira Transferê…" at bounding box center [784, 348] width 1568 height 697
